Goal: Task Accomplishment & Management: Manage account settings

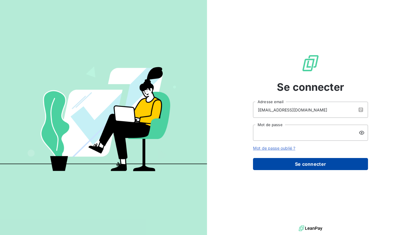
click at [333, 163] on button "Se connecter" at bounding box center [310, 164] width 115 height 12
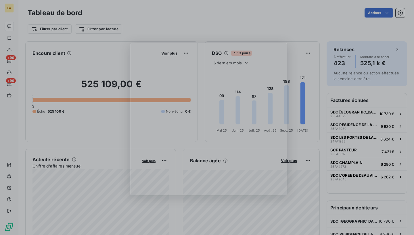
click at [9, 7] on div "Product tour overlay" at bounding box center [207, 117] width 414 height 235
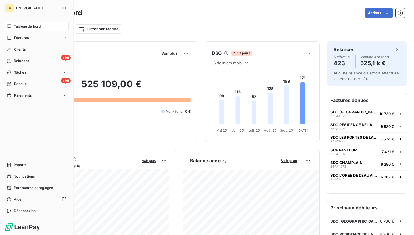
click at [36, 8] on span "ENERGIE AUDIT" at bounding box center [36, 8] width 41 height 5
click at [66, 9] on icon "button" at bounding box center [64, 8] width 6 height 6
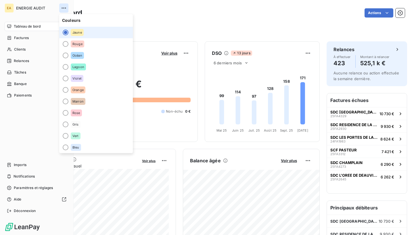
click at [66, 9] on icon "button" at bounding box center [64, 8] width 6 height 6
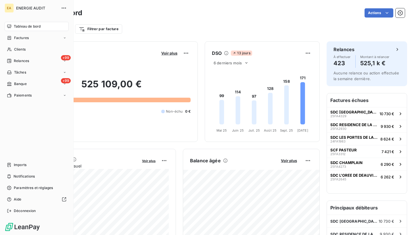
click at [28, 7] on span "ENERGIE AUDIT" at bounding box center [36, 8] width 41 height 5
click at [33, 186] on span "Paramètres et réglages" at bounding box center [33, 188] width 39 height 5
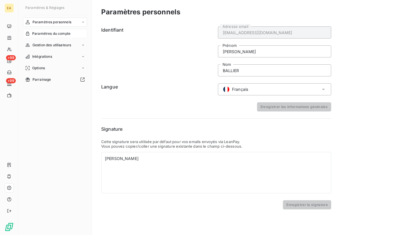
click at [50, 34] on span "Paramètres du compte" at bounding box center [51, 33] width 38 height 5
